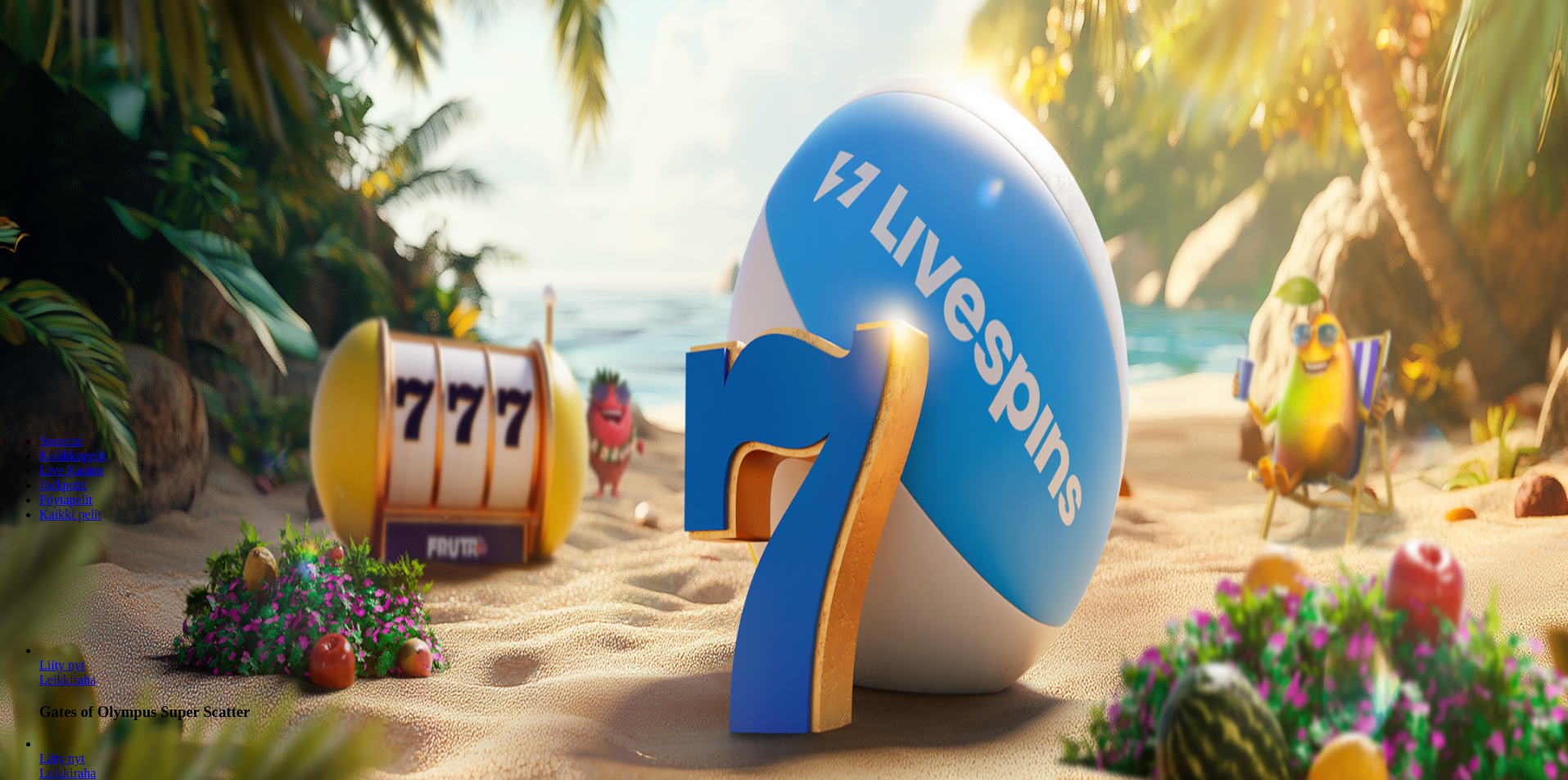
click at [93, 66] on span "Kirjaudu" at bounding box center [113, 59] width 40 height 12
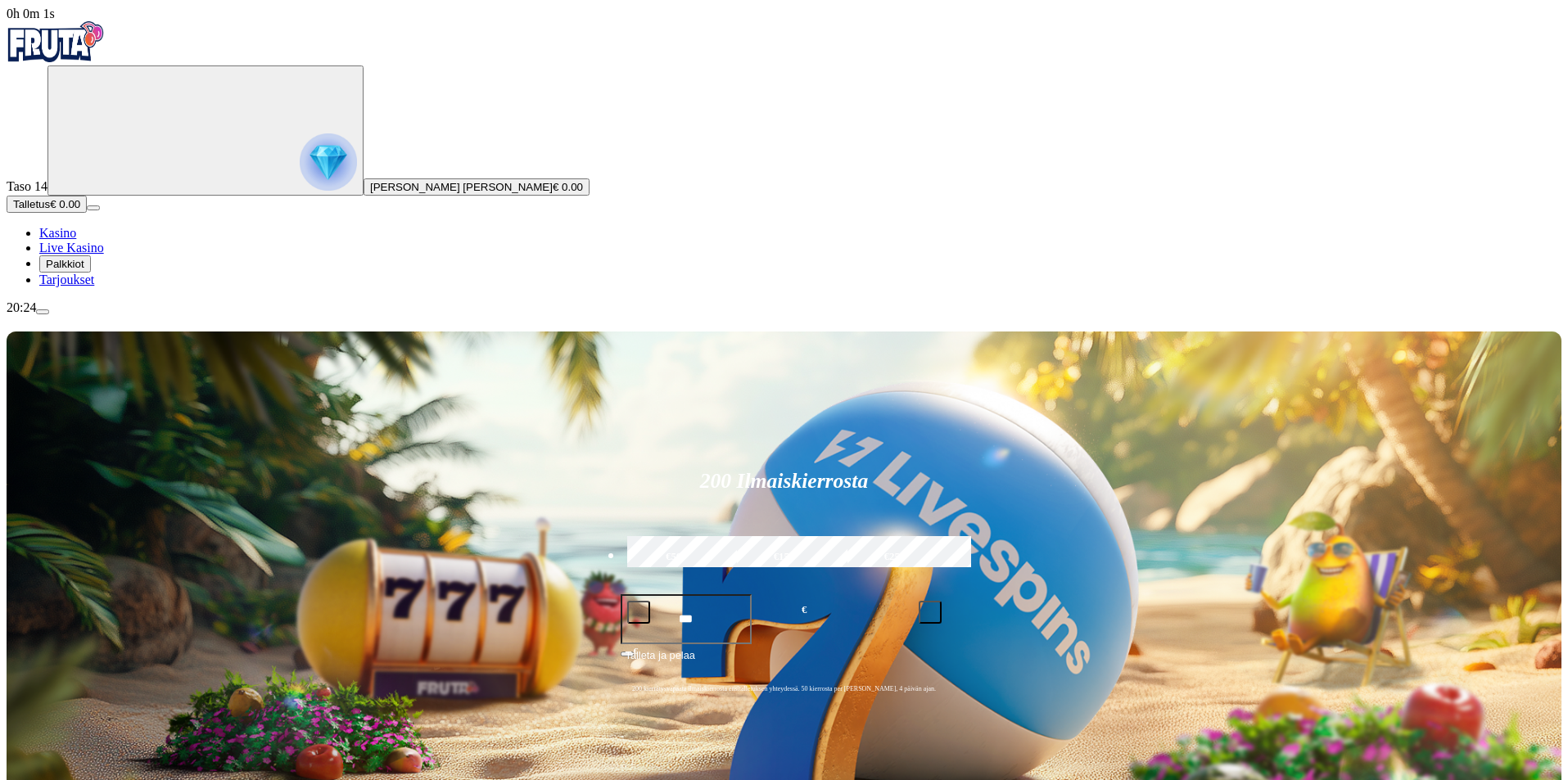
click at [85, 270] on span "Palkkiot" at bounding box center [65, 264] width 38 height 12
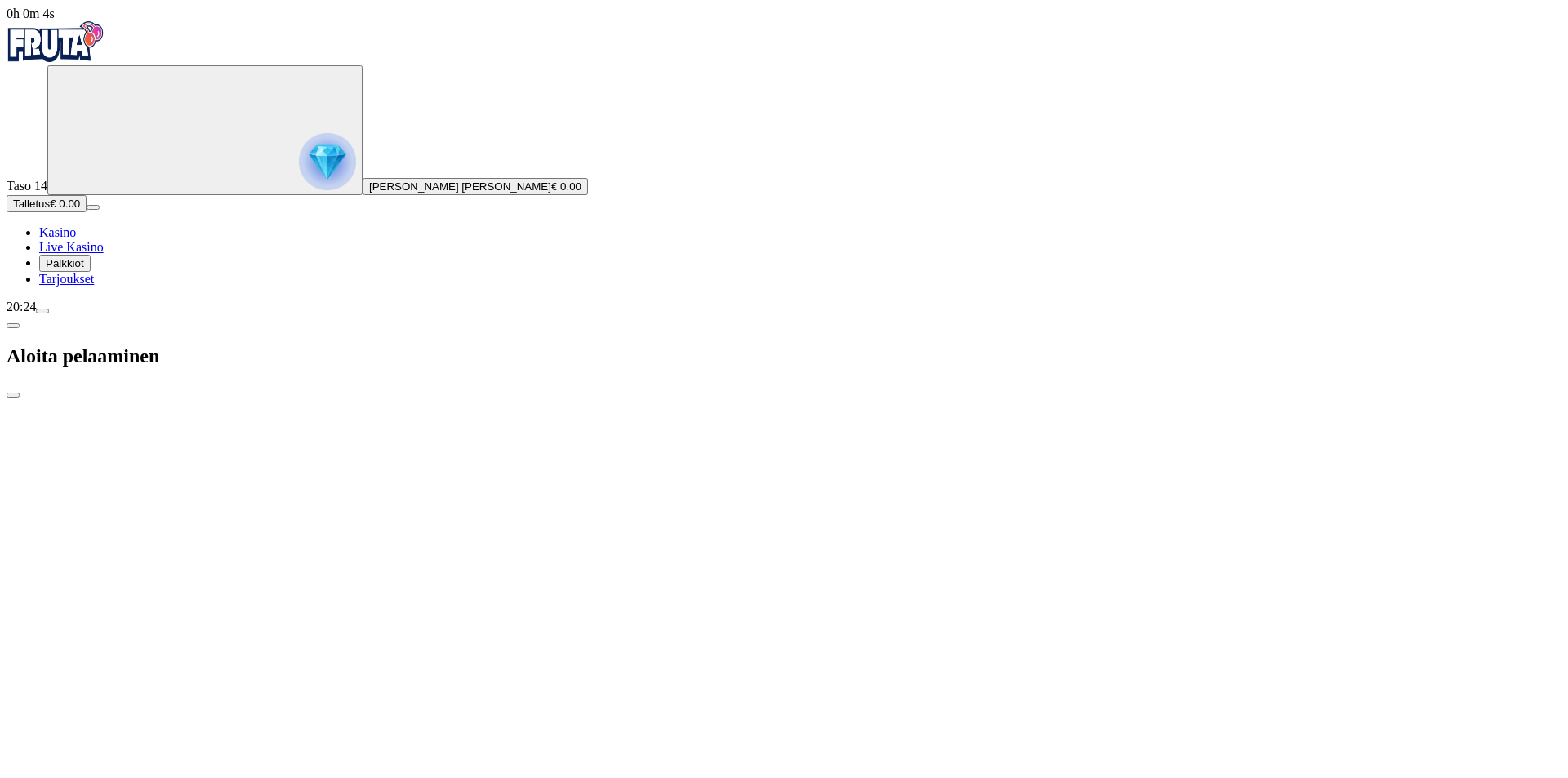
type input "*"
type input "**"
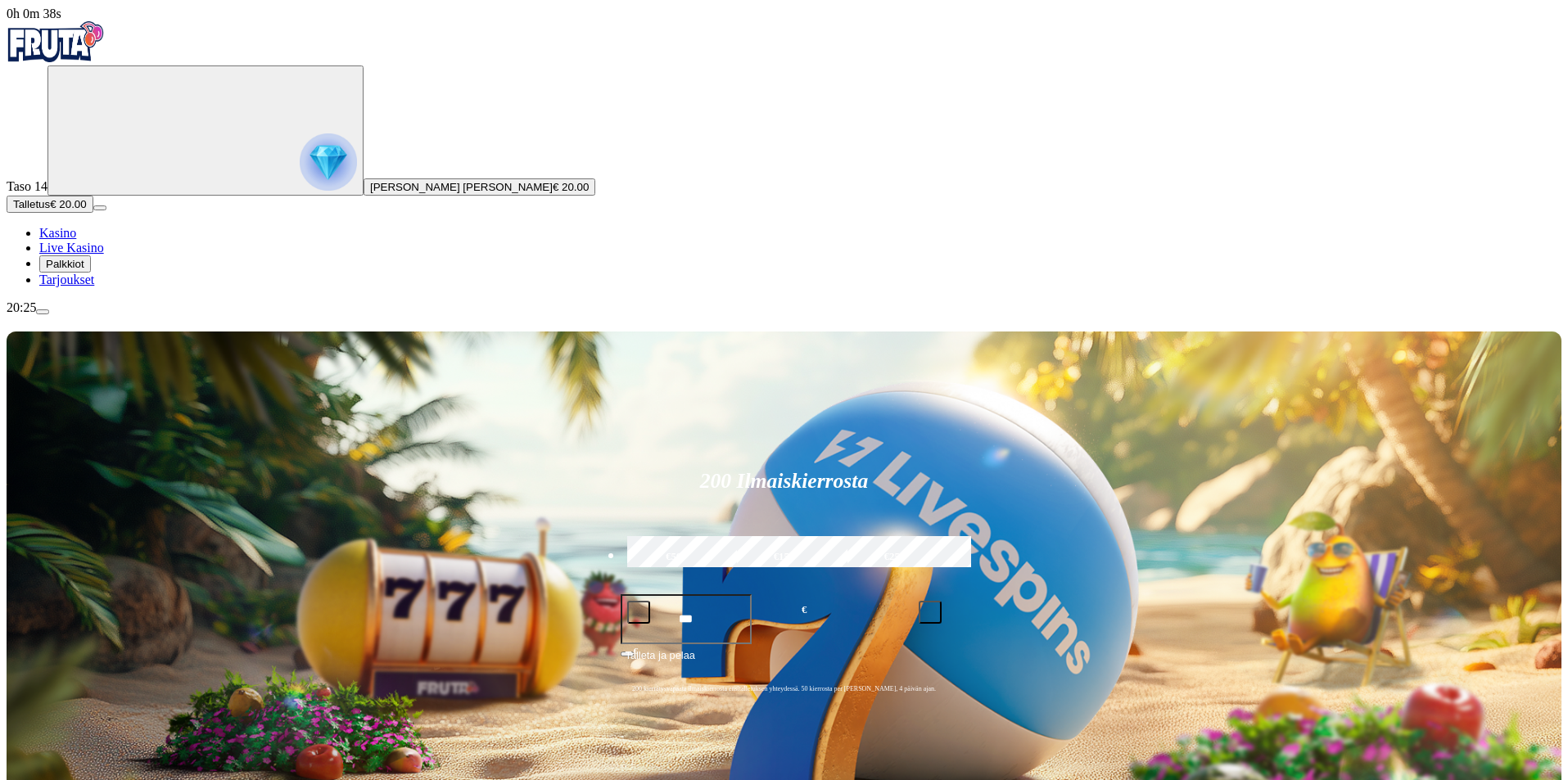
click at [84, 270] on span "Palkkiot" at bounding box center [65, 264] width 38 height 12
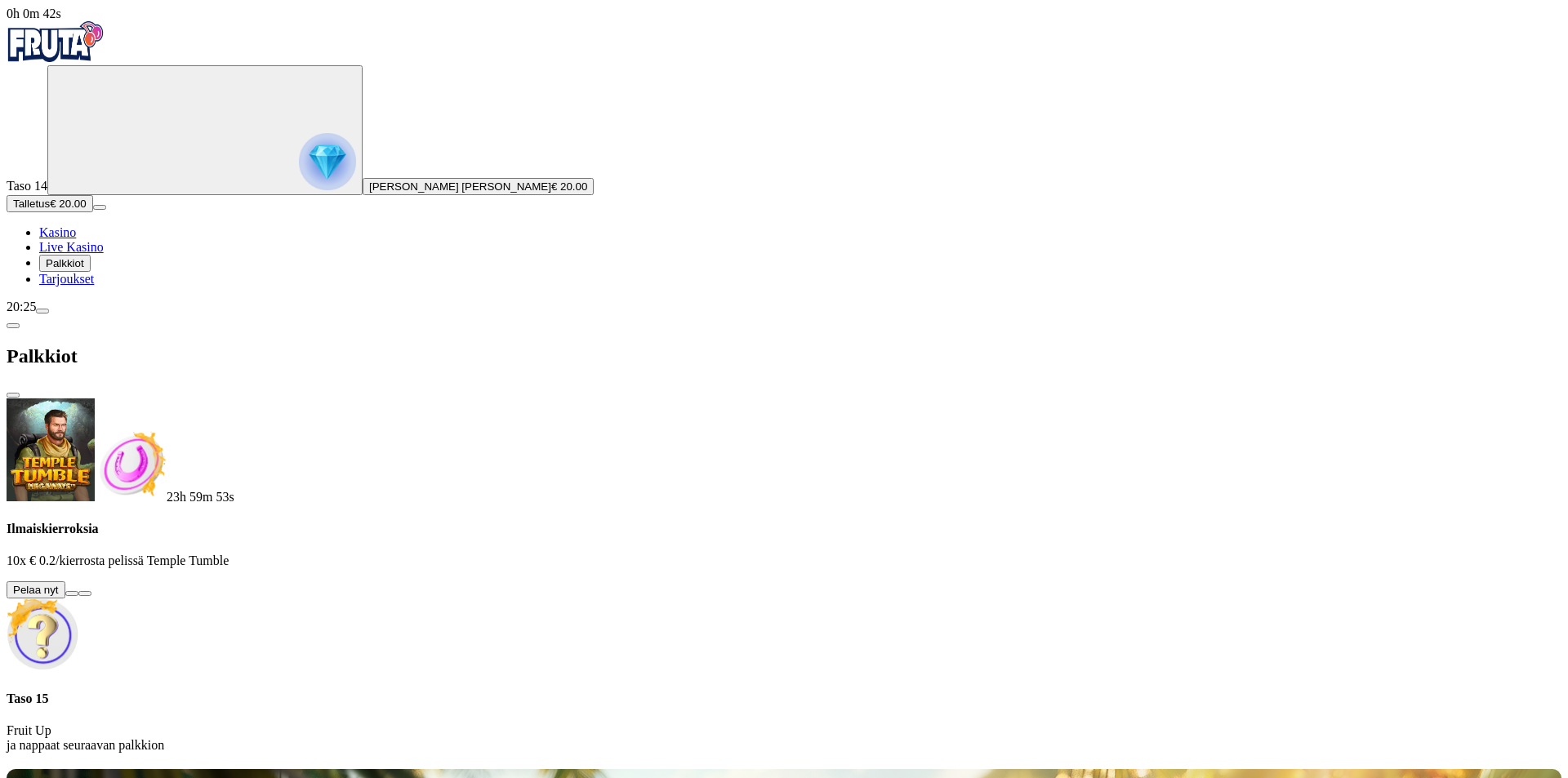
click at [79, 592] on button at bounding box center [72, 594] width 13 height 5
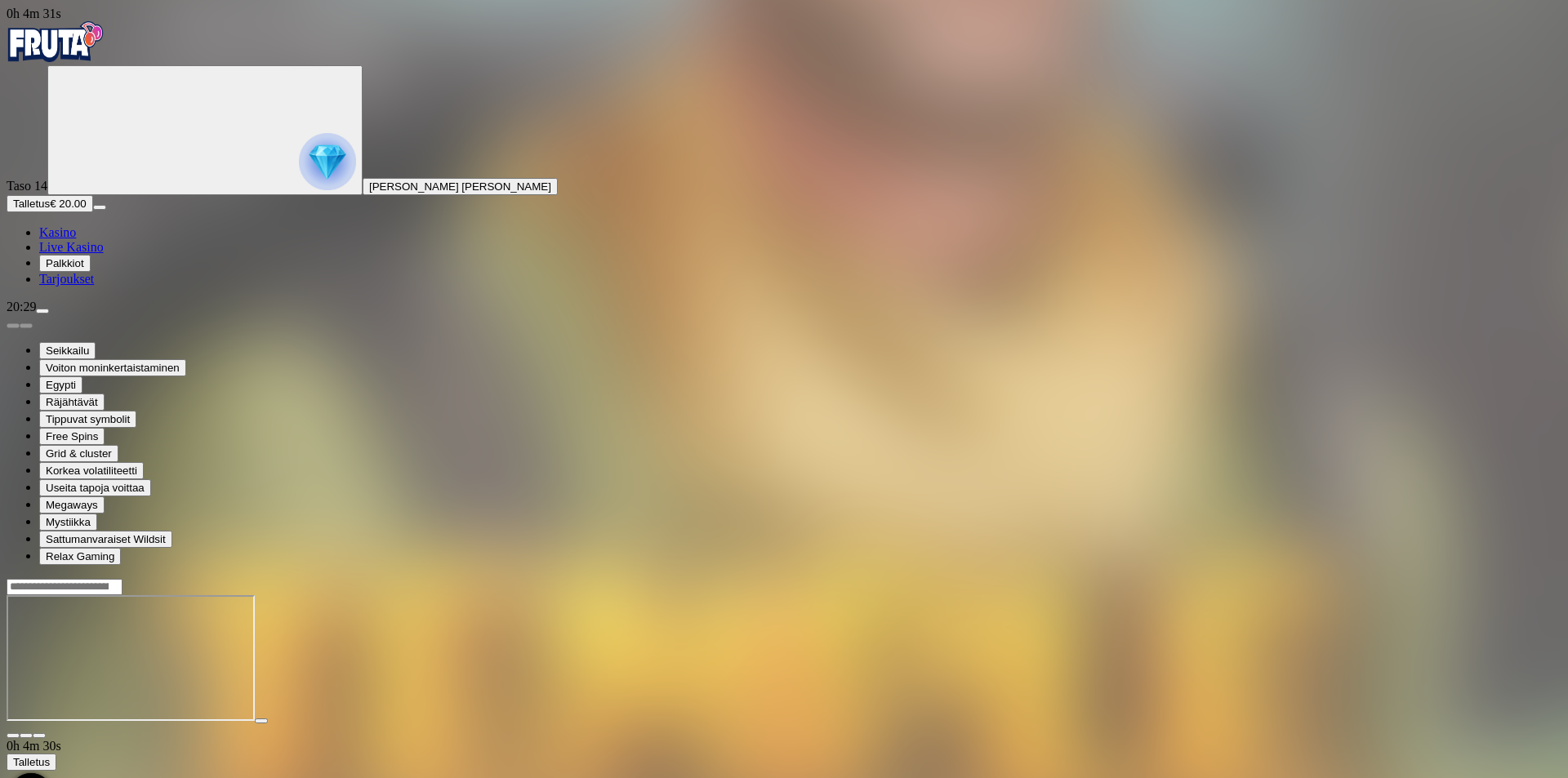
click at [104, 254] on link "Live Kasino" at bounding box center [71, 247] width 65 height 14
click at [76, 239] on link "Kasino" at bounding box center [57, 232] width 36 height 14
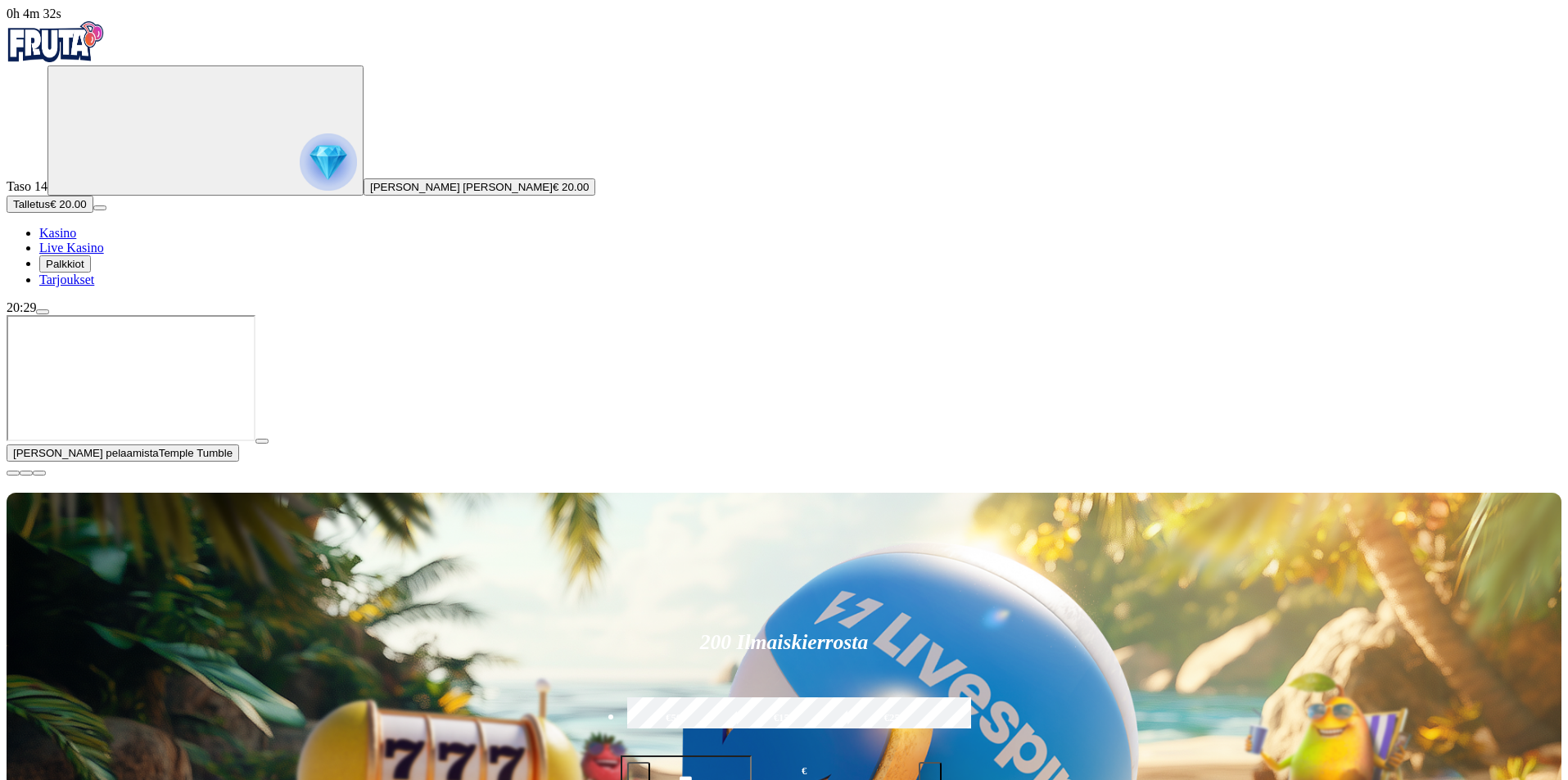
click at [96, 287] on nav "Kasino Live Kasino Palkkiot Tarjoukset" at bounding box center [784, 257] width 1555 height 61
click at [76, 240] on span "Kasino" at bounding box center [57, 233] width 37 height 14
click at [13, 473] on span "close icon" at bounding box center [13, 473] width 0 height 0
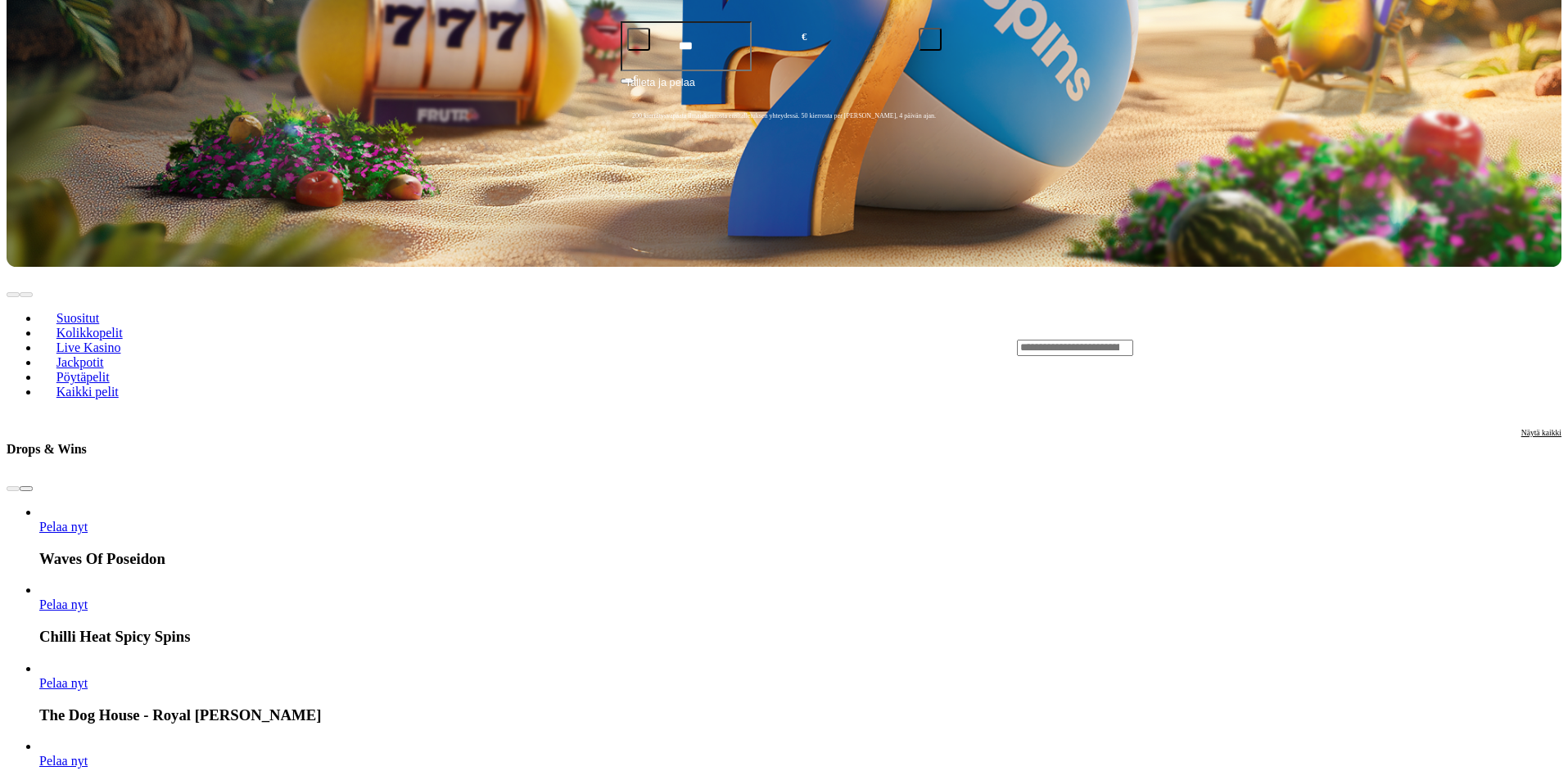
scroll to position [82, 0]
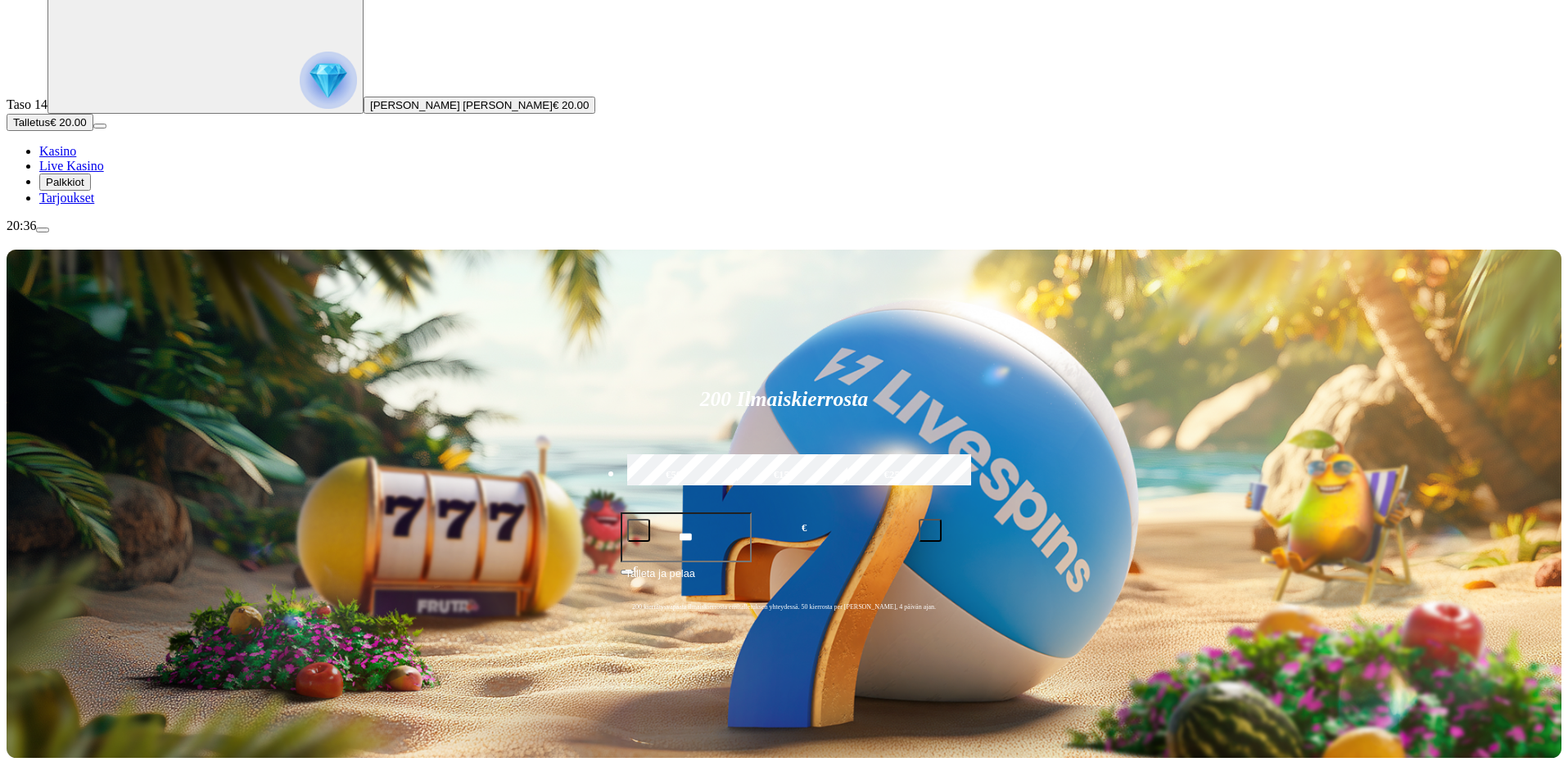
type input "*********"
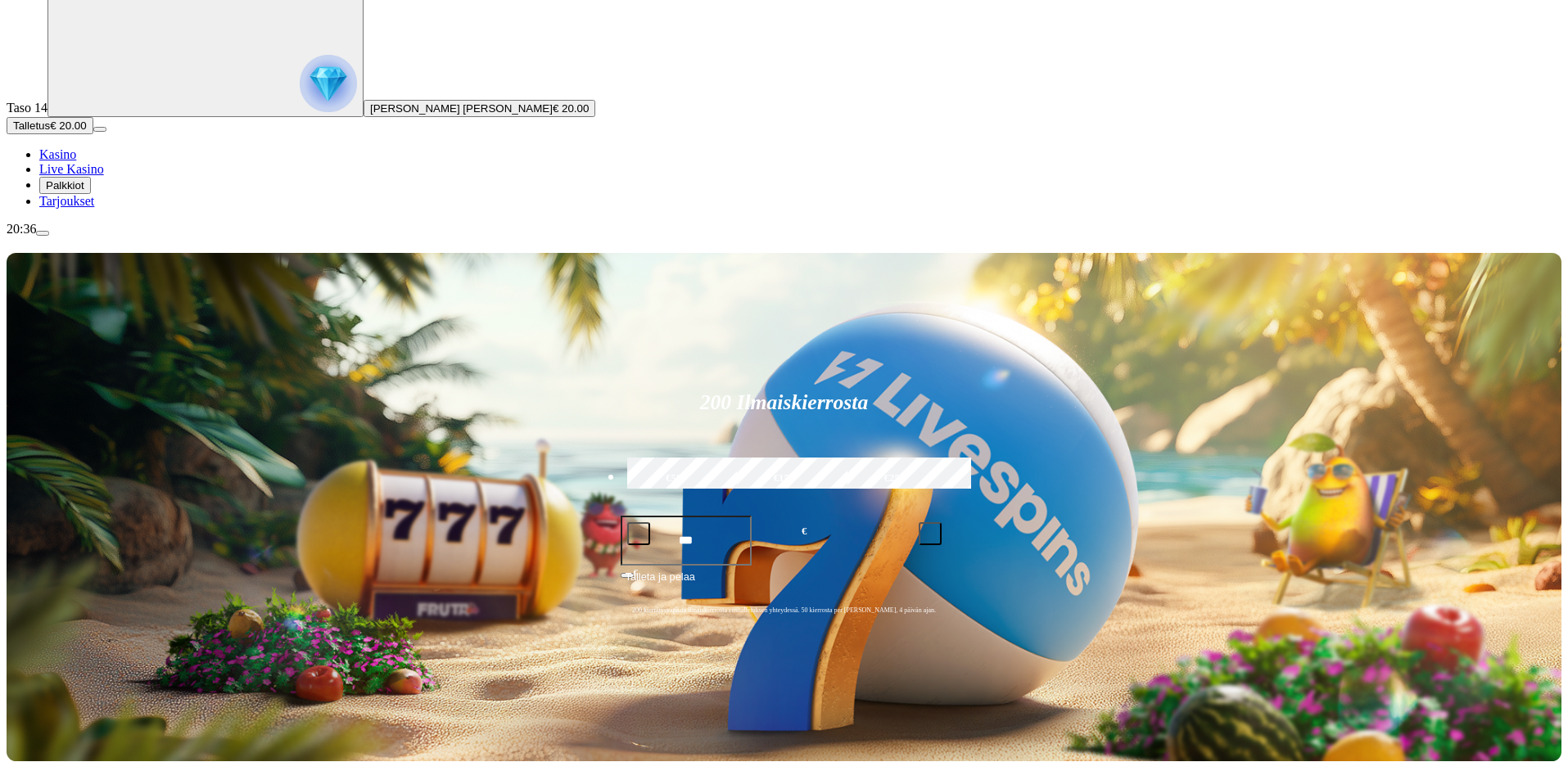
scroll to position [82, 0]
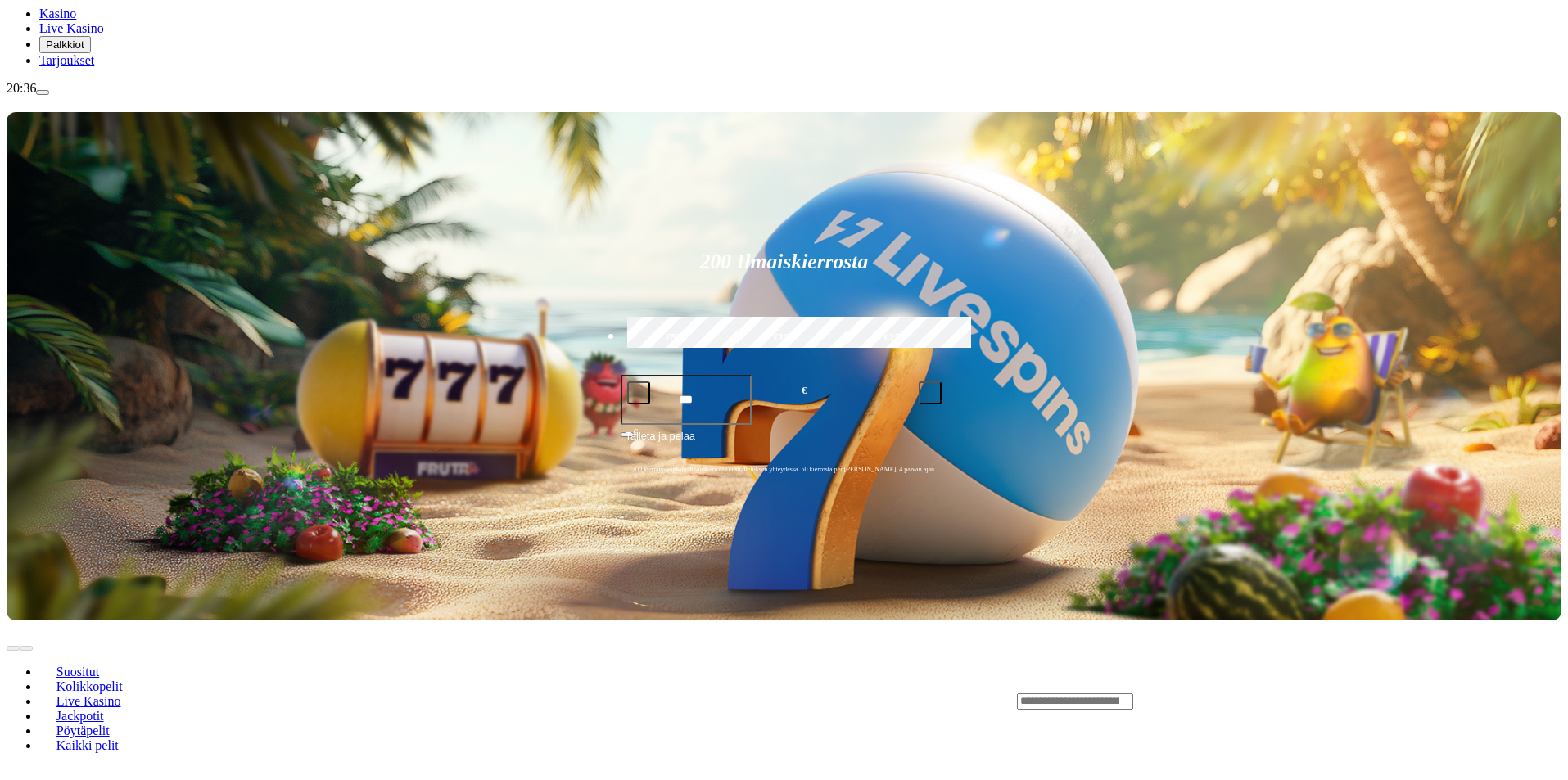
scroll to position [246, 0]
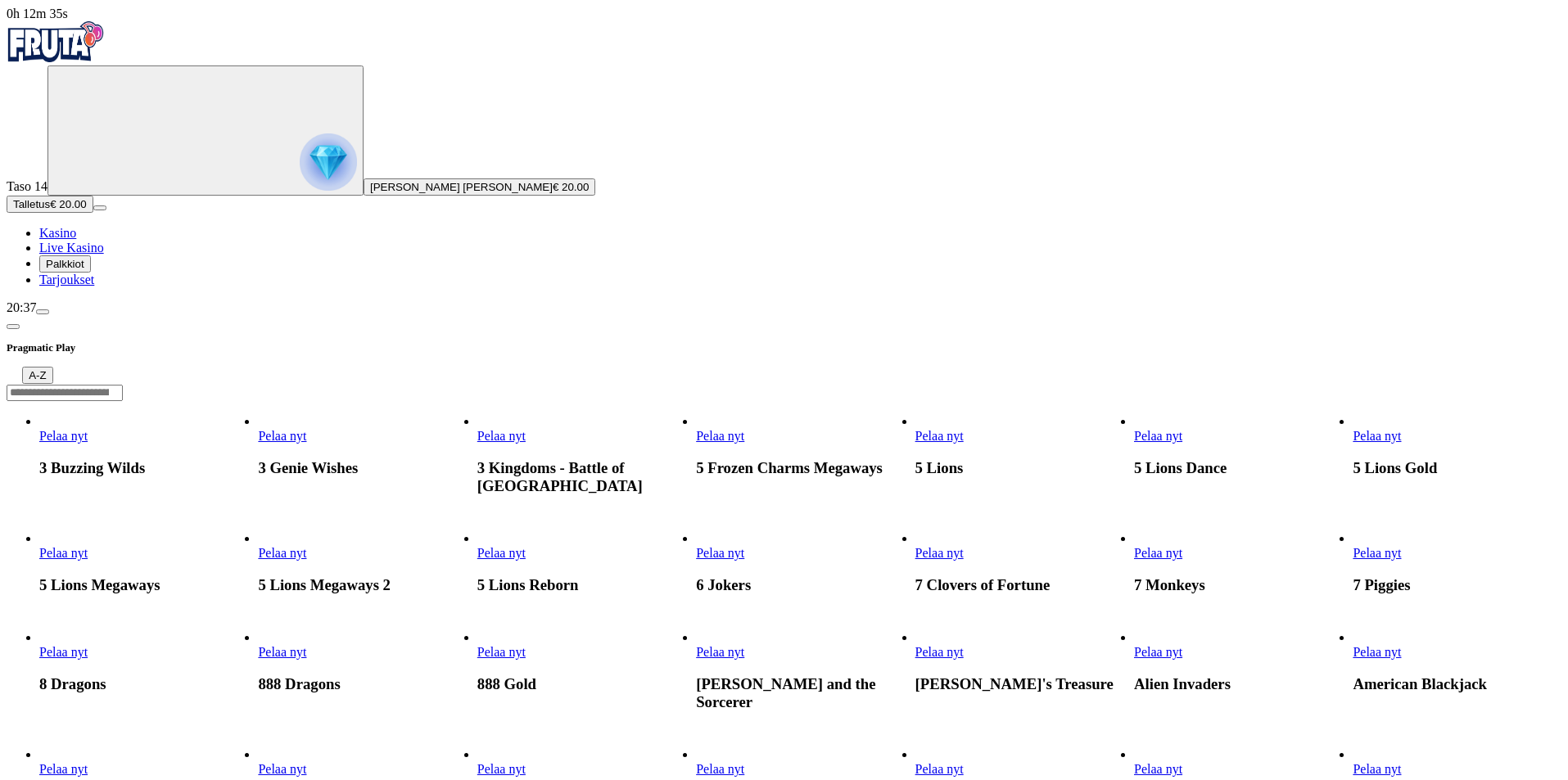
click at [347, 341] on h3 "Pragmatic Play" at bounding box center [784, 348] width 1555 height 16
click at [463, 316] on header "Pragmatic Play A-Z" at bounding box center [784, 359] width 1555 height 86
click at [52, 367] on button "A-Z" at bounding box center [37, 375] width 30 height 17
click at [341, 341] on h3 "Pragmatic Play" at bounding box center [784, 348] width 1555 height 16
click at [243, 316] on header "Pragmatic Play A-Z" at bounding box center [784, 359] width 1555 height 86
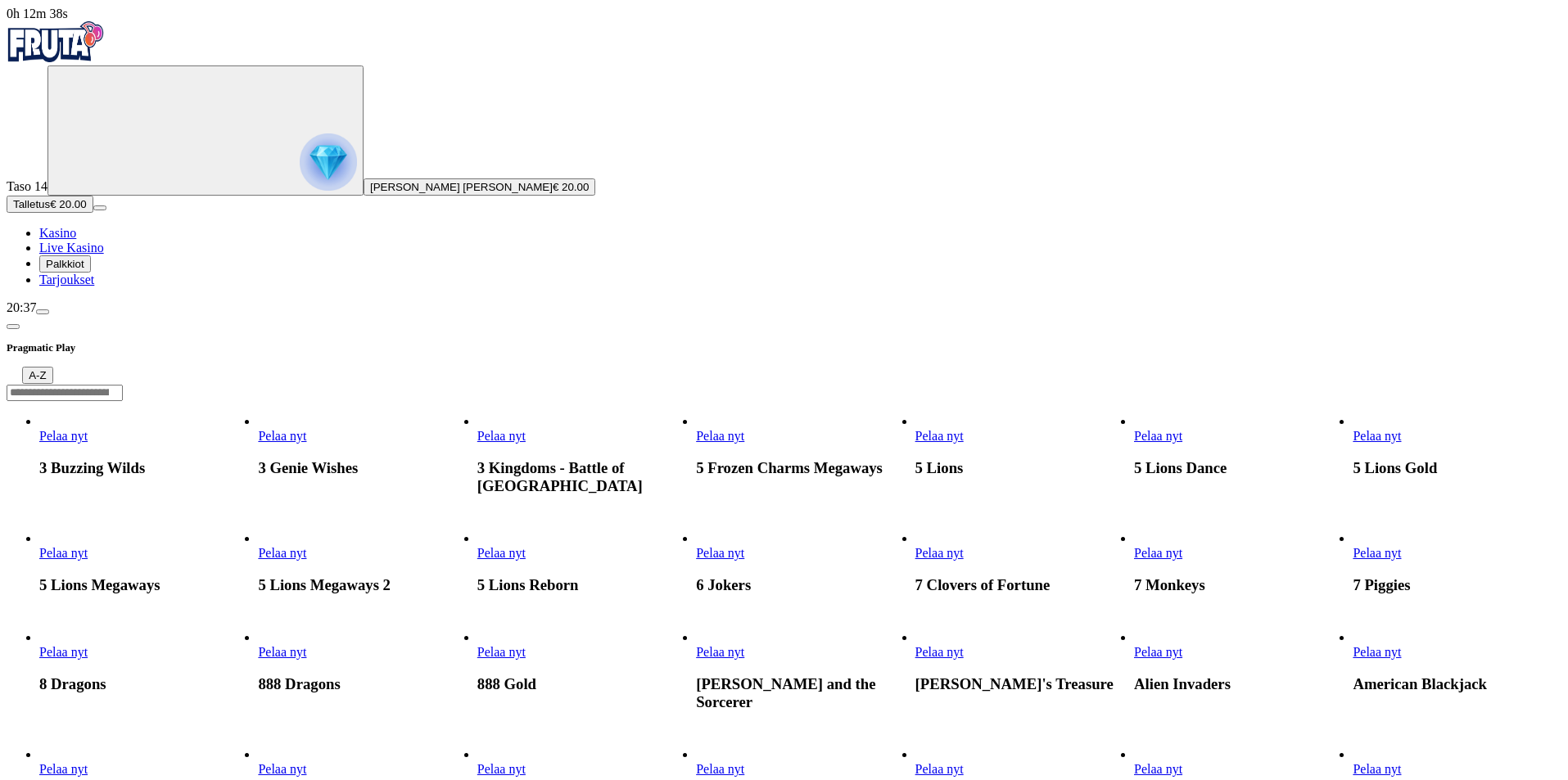
click at [13, 326] on span "chevron-left icon" at bounding box center [13, 326] width 0 height 0
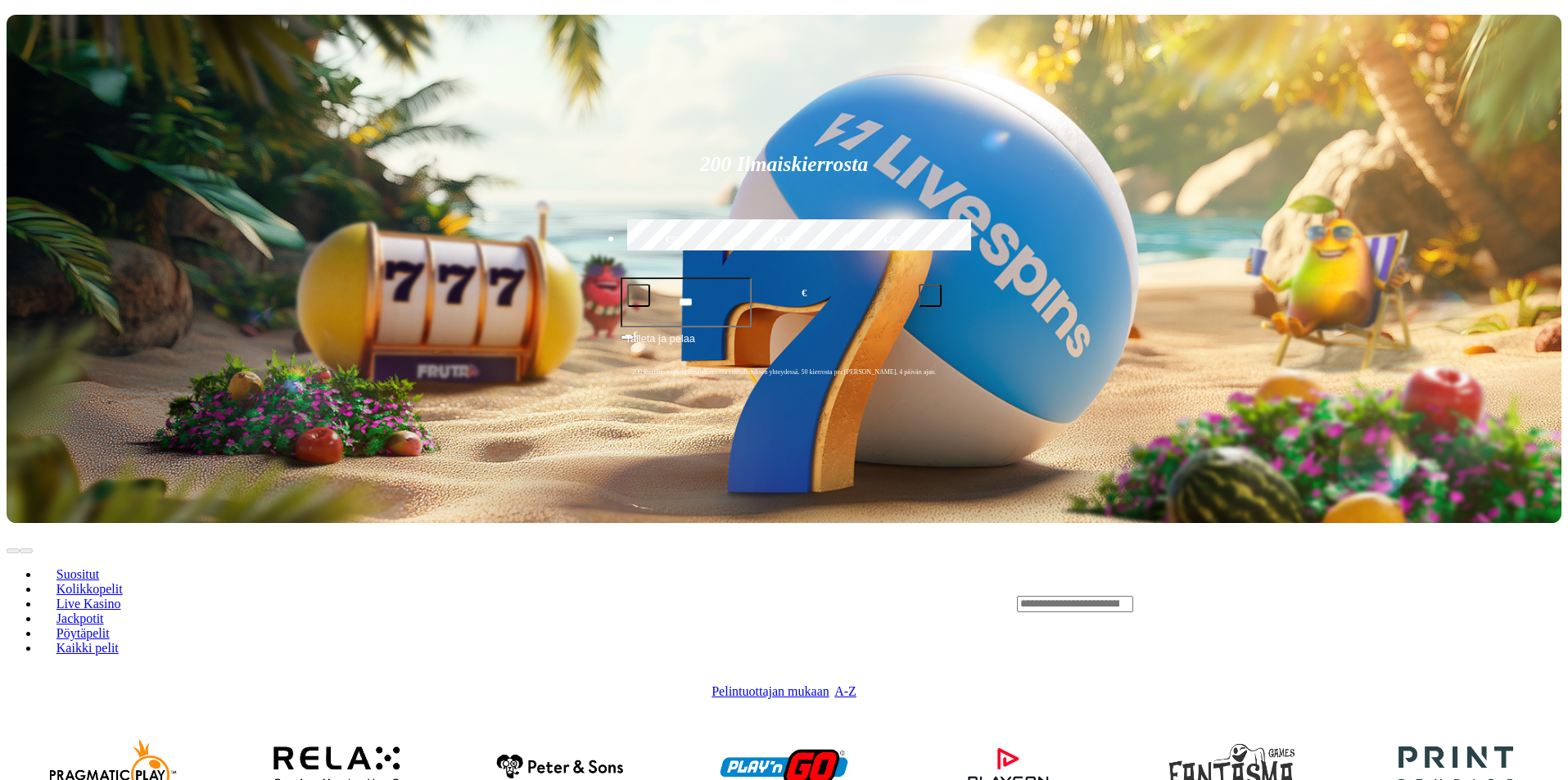
scroll to position [327, 0]
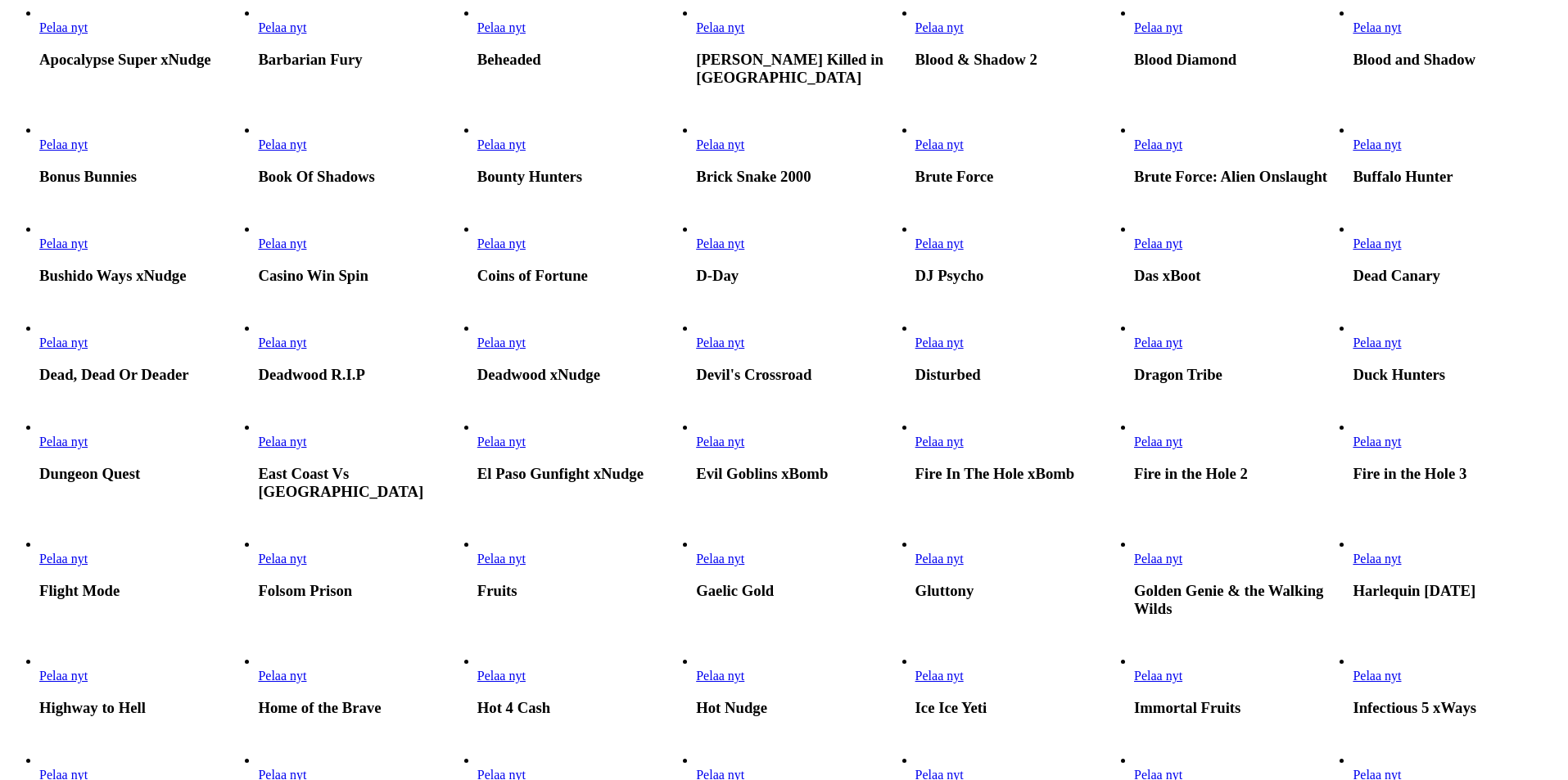
scroll to position [410, 0]
click at [1401, 349] on span "Pelaa nyt" at bounding box center [1376, 341] width 48 height 14
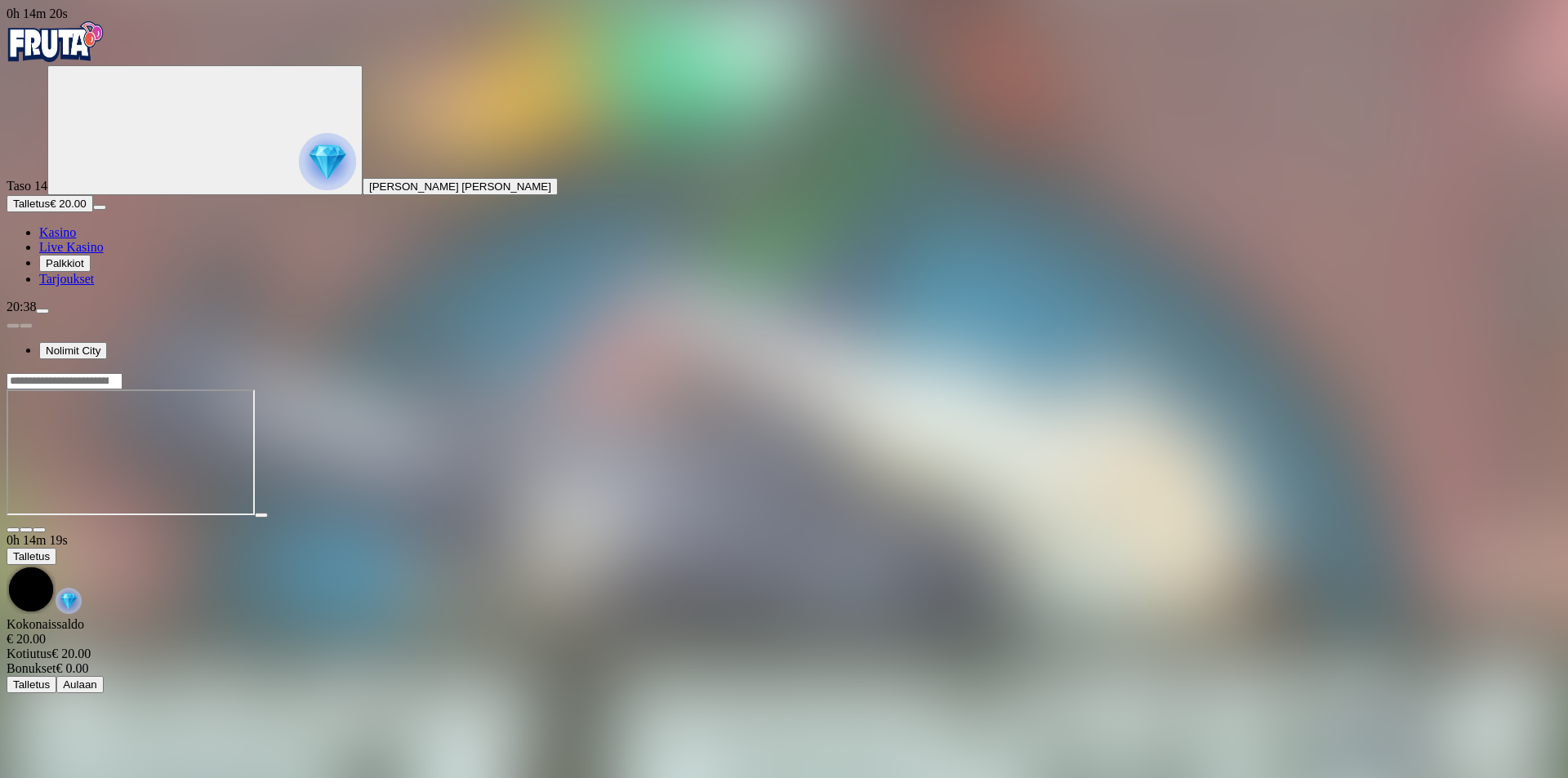
click at [76, 239] on span "Kasino" at bounding box center [57, 232] width 36 height 14
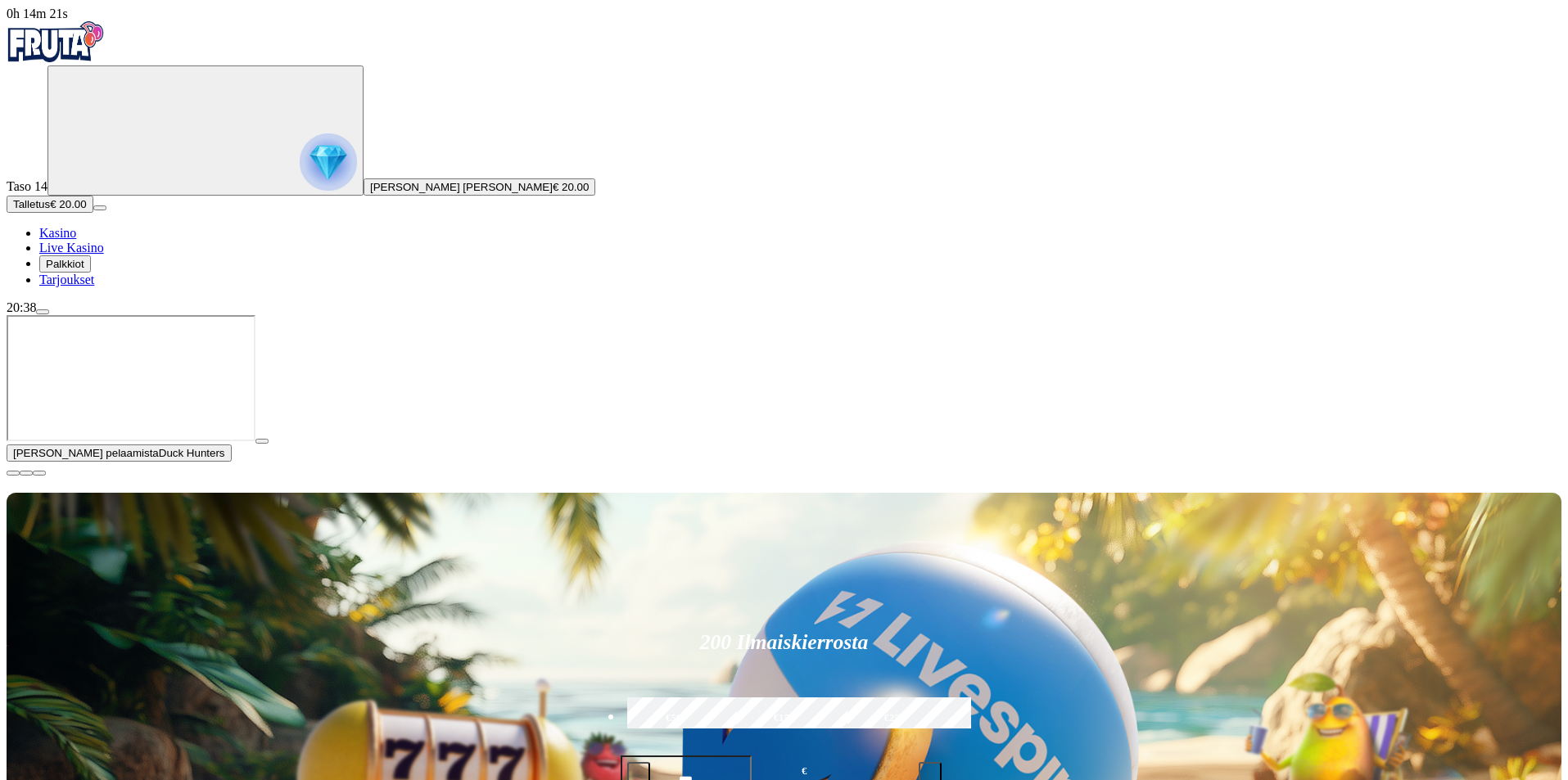
click at [13, 473] on span "close icon" at bounding box center [13, 473] width 0 height 0
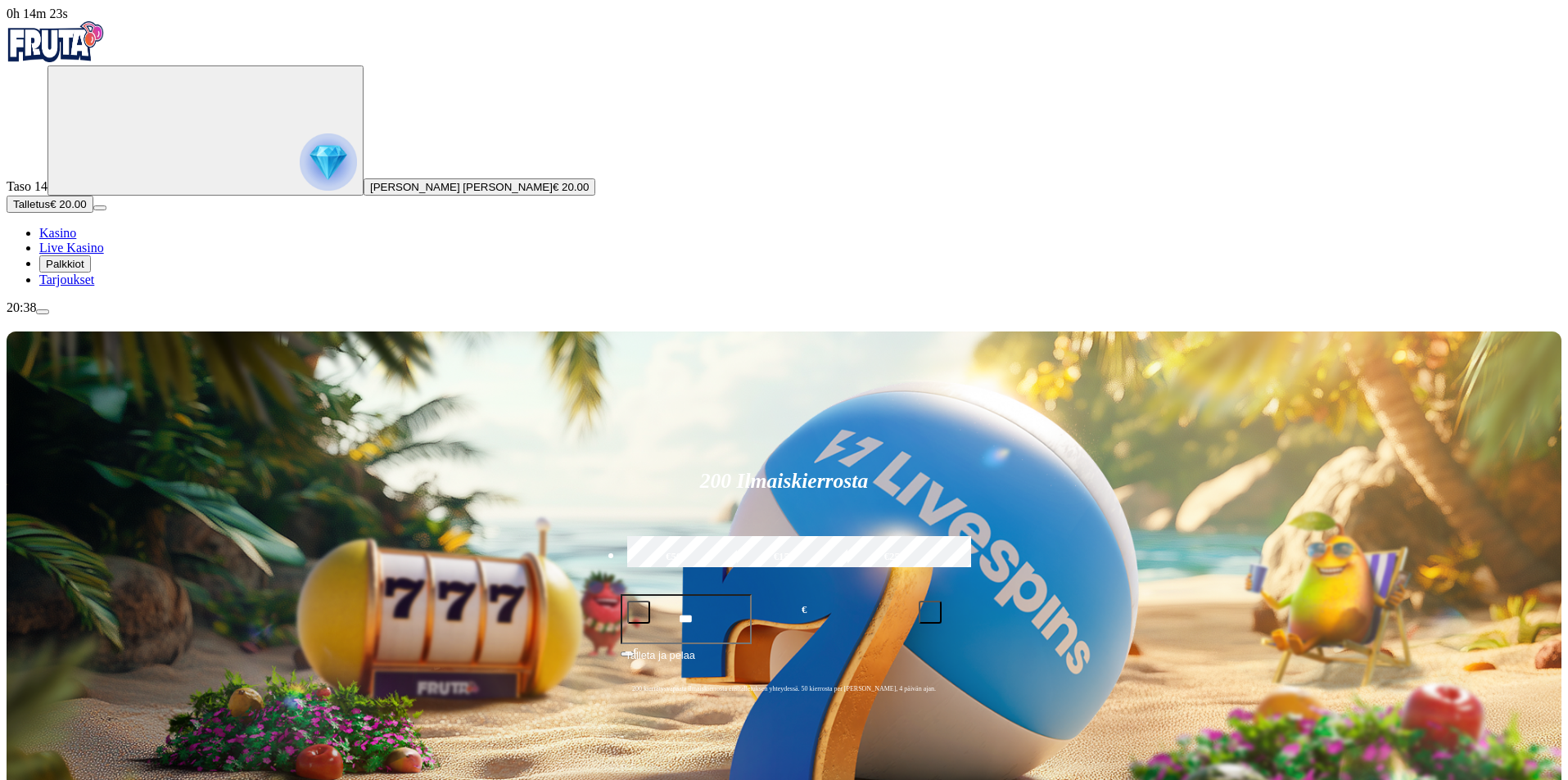
type input "*********"
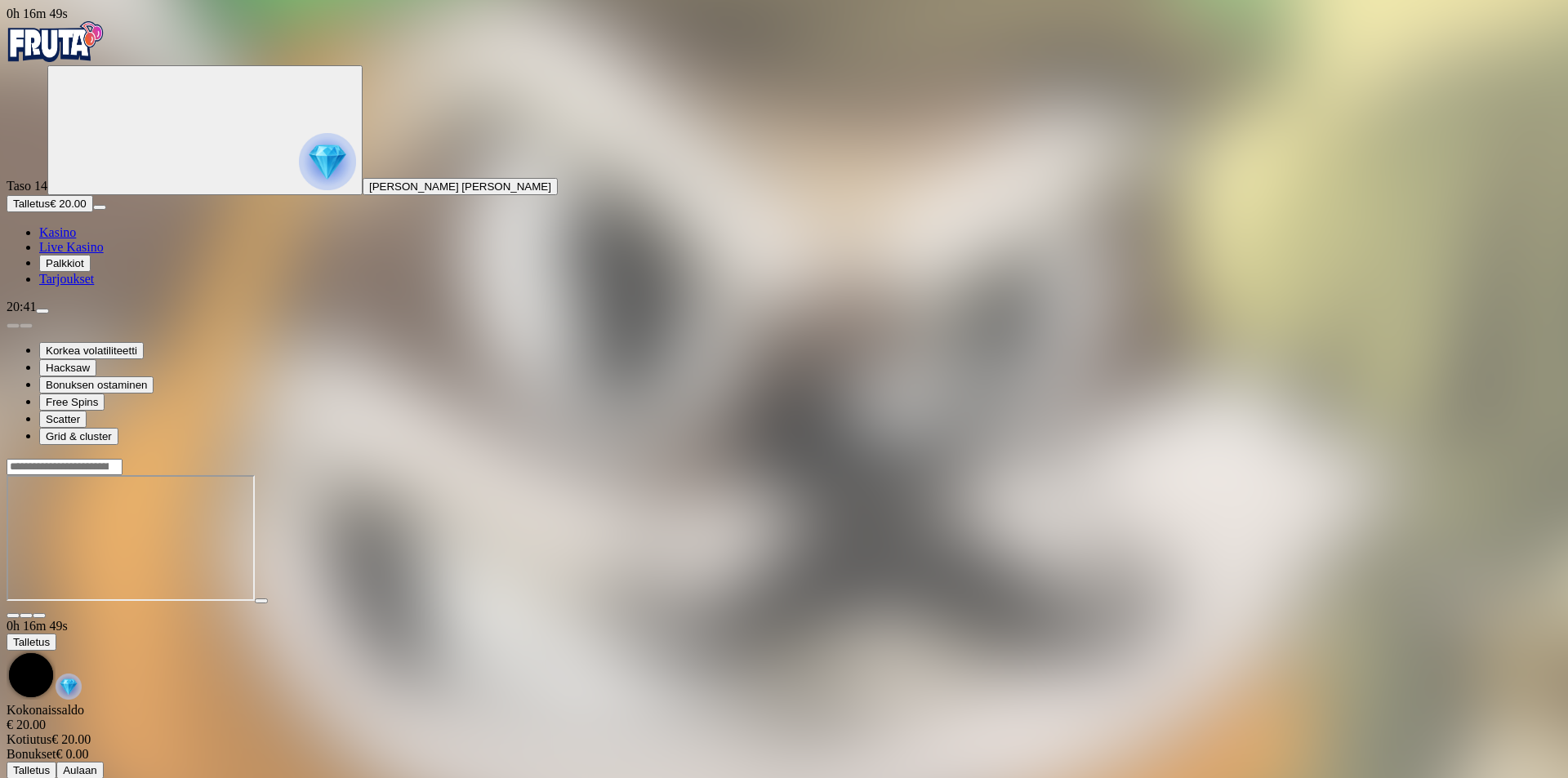
click at [93, 287] on nav "Kasino Live Kasino Palkkiot Tarjoukset" at bounding box center [784, 256] width 1555 height 61
click at [76, 239] on span "Kasino" at bounding box center [57, 232] width 36 height 14
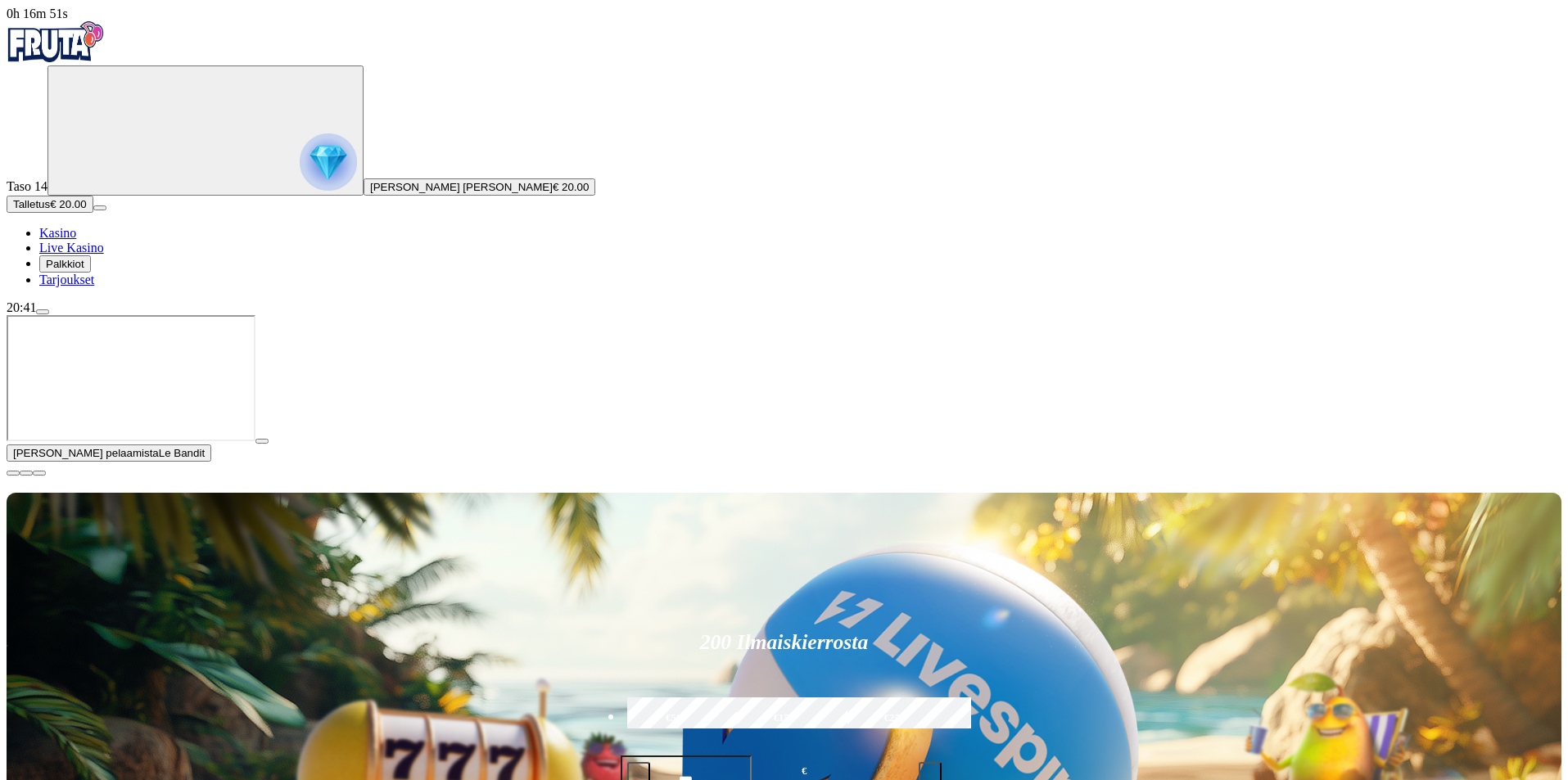
click at [20, 476] on button "button" at bounding box center [13, 473] width 13 height 5
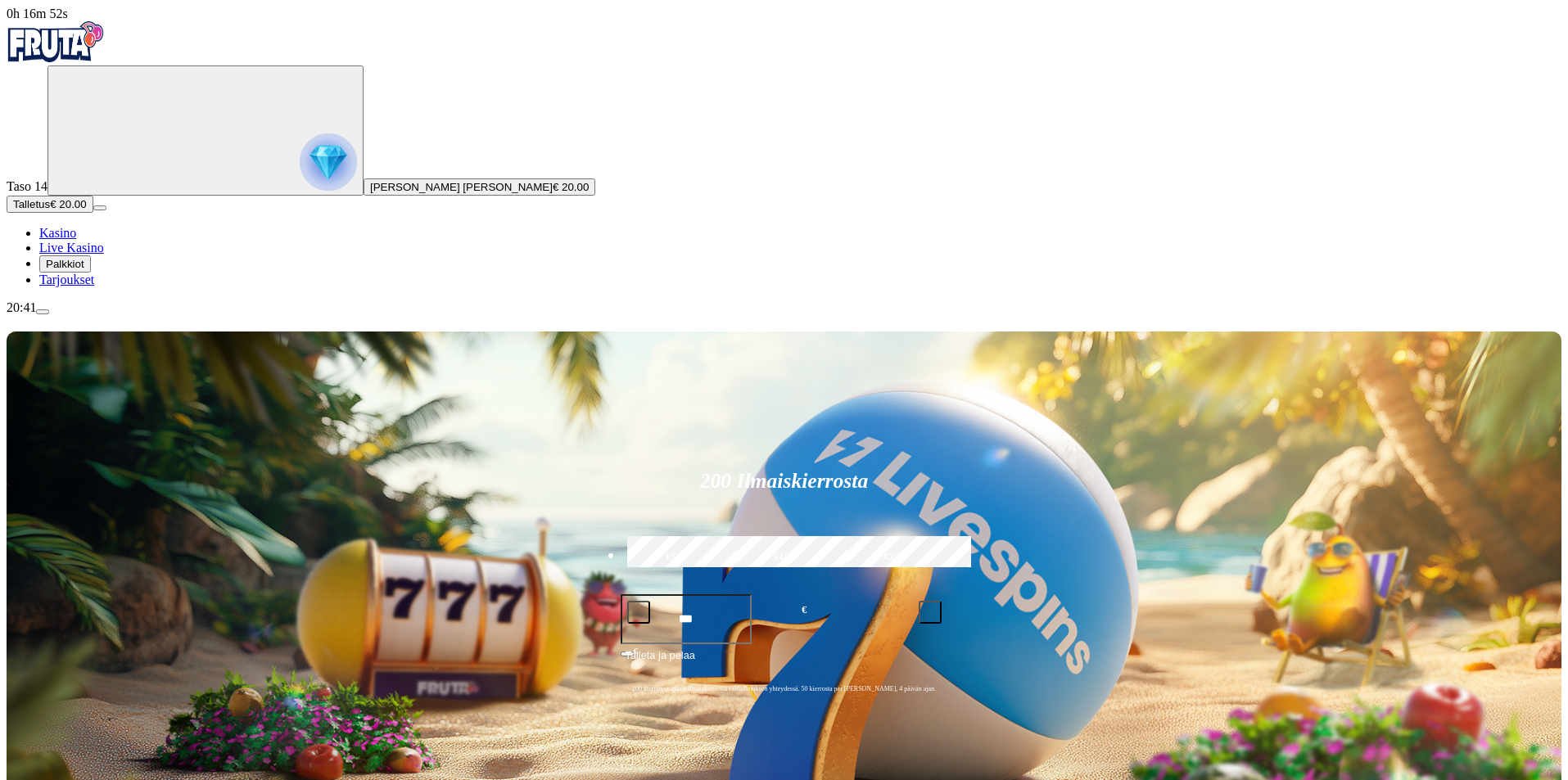
type input "**********"
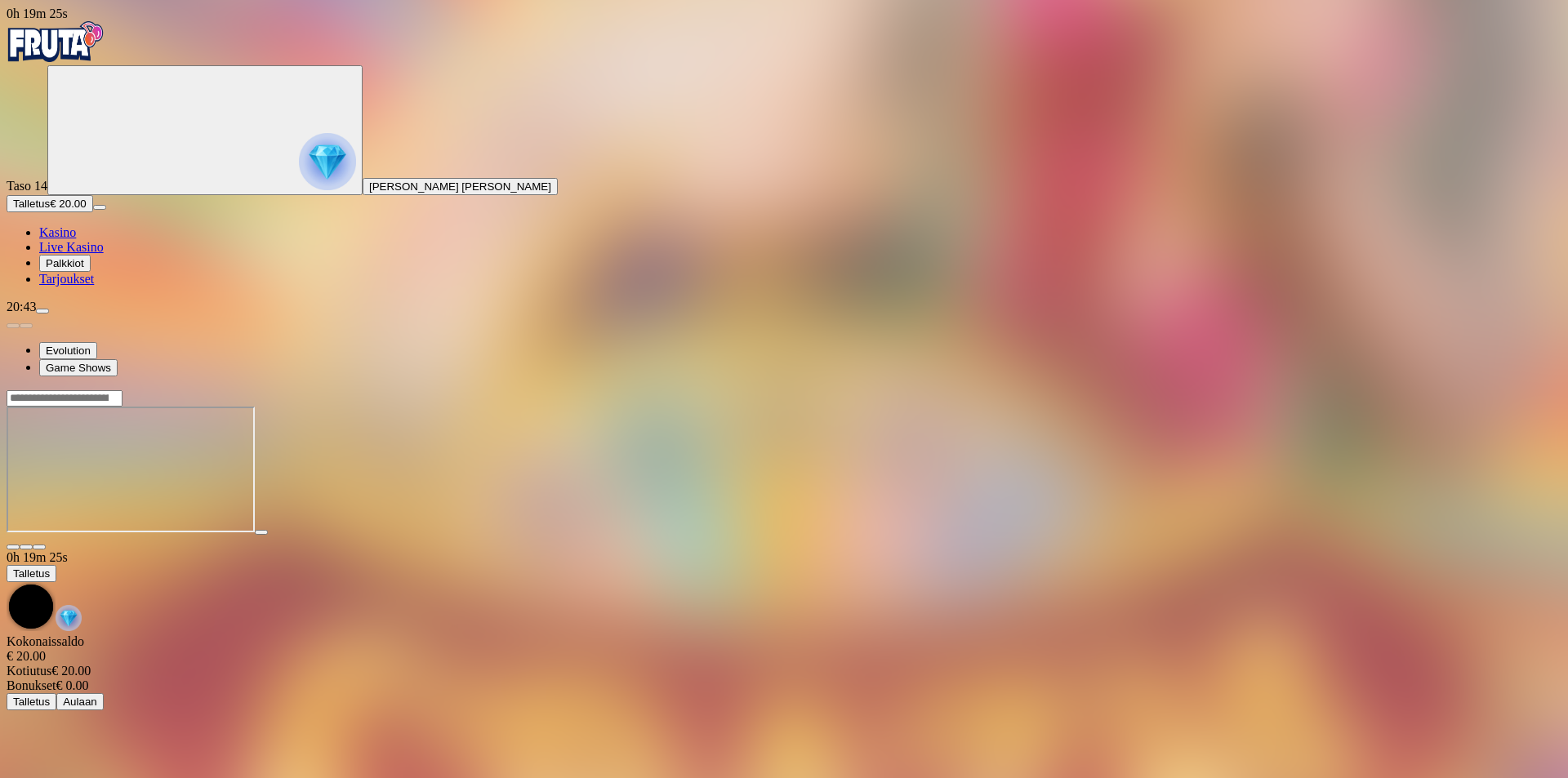
click at [72, 239] on span "Kasino" at bounding box center [57, 232] width 36 height 14
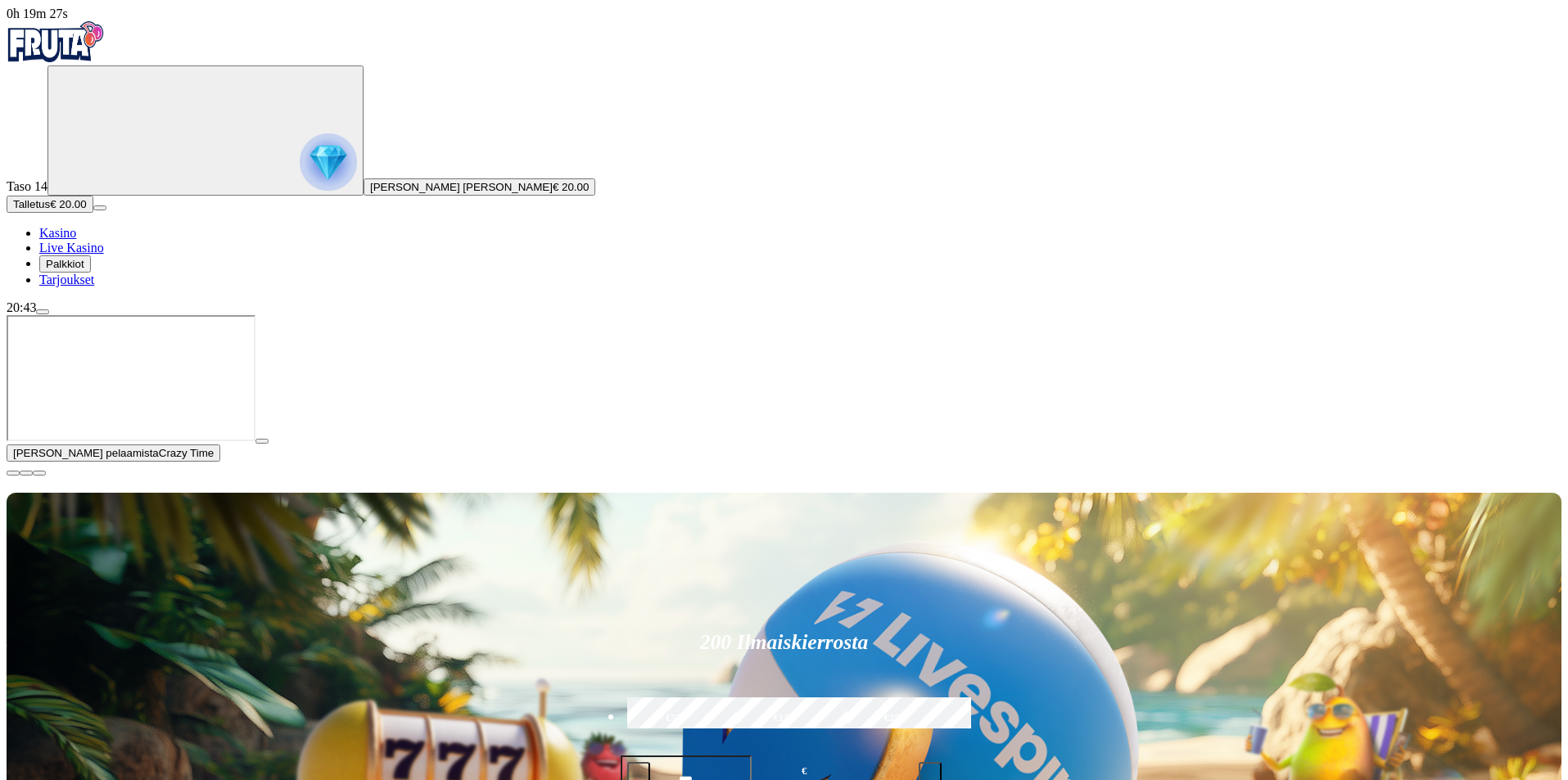
click at [13, 473] on span "close icon" at bounding box center [13, 473] width 0 height 0
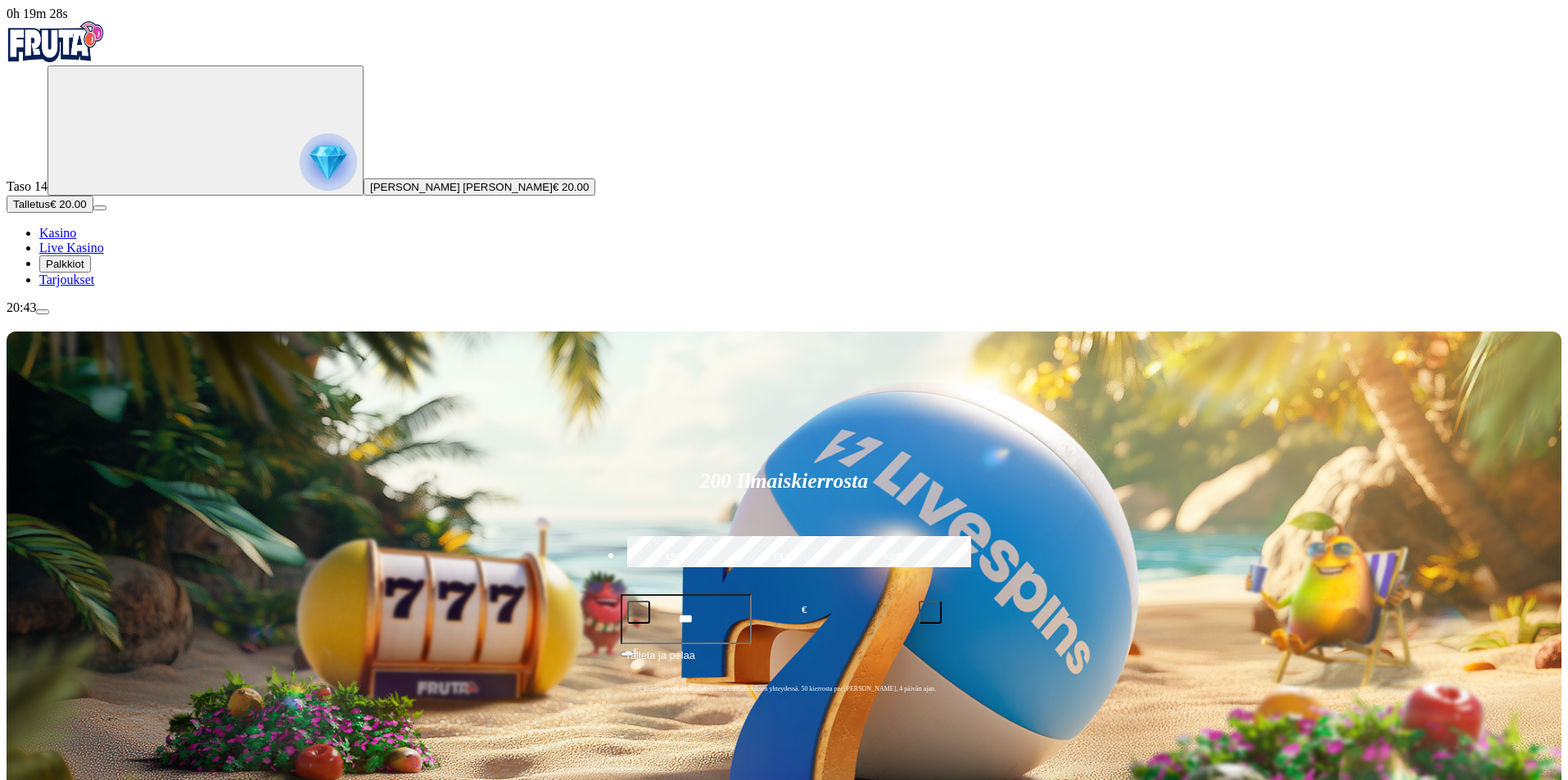
type input "*******"
